Goal: Transaction & Acquisition: Purchase product/service

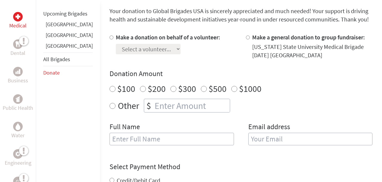
scroll to position [168, 0]
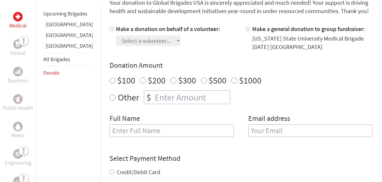
radio input "true"
click at [154, 96] on input "number" at bounding box center [192, 97] width 76 height 13
click at [59, 53] on li "[GEOGRAPHIC_DATA]" at bounding box center [68, 47] width 50 height 11
click at [58, 49] on link "[GEOGRAPHIC_DATA]" at bounding box center [69, 45] width 47 height 7
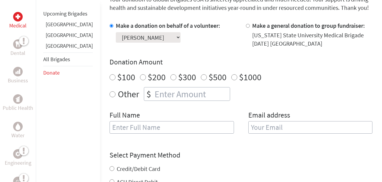
scroll to position [175, 0]
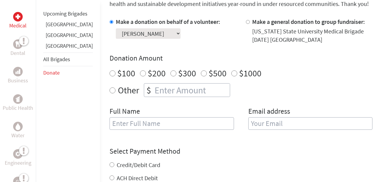
radio input "true"
click at [165, 87] on input "number" at bounding box center [192, 90] width 76 height 13
type input "250"
click at [151, 116] on div "Full Name" at bounding box center [172, 122] width 125 height 30
click at [155, 123] on input "text" at bounding box center [172, 123] width 125 height 13
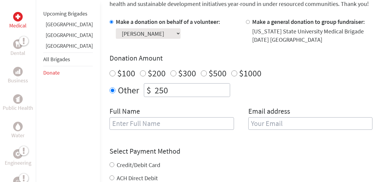
type input "[PERSON_NAME]"
type input "tvarika.vinothan@gmail.com"
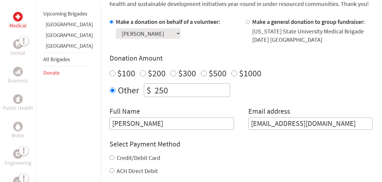
click at [243, 163] on div "Credit/Debit Card ACH Direct Debit" at bounding box center [241, 165] width 263 height 22
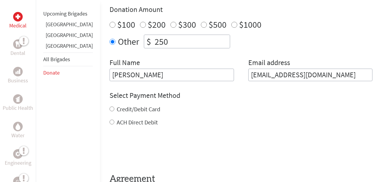
scroll to position [226, 0]
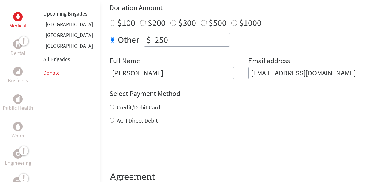
click at [117, 122] on label "ACH Direct Debit" at bounding box center [137, 120] width 41 height 7
click at [110, 122] on input "ACH Direct Debit" at bounding box center [112, 120] width 5 height 5
radio input "true"
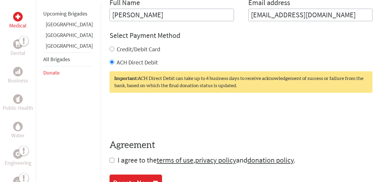
scroll to position [291, 0]
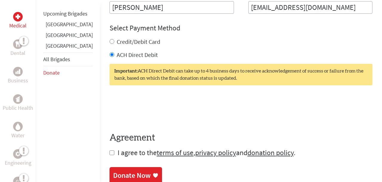
click at [110, 154] on input "checkbox" at bounding box center [112, 153] width 5 height 5
checkbox input "true"
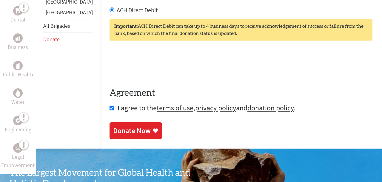
scroll to position [337, 0]
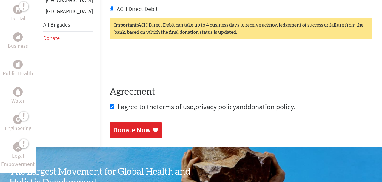
click at [122, 126] on div "Donate Now" at bounding box center [132, 130] width 38 height 10
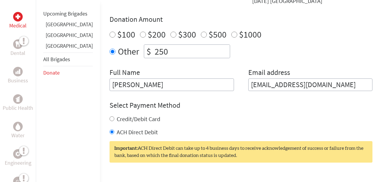
scroll to position [262, 0]
